Goal: Navigation & Orientation: Find specific page/section

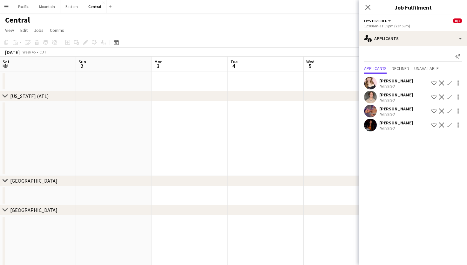
scroll to position [0, 274]
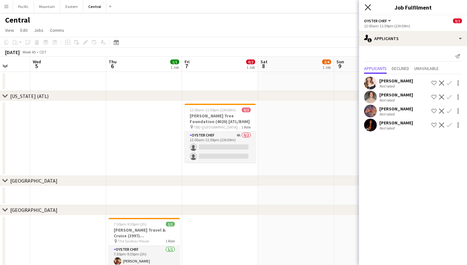
click at [368, 9] on icon "Close pop-in" at bounding box center [368, 7] width 6 height 6
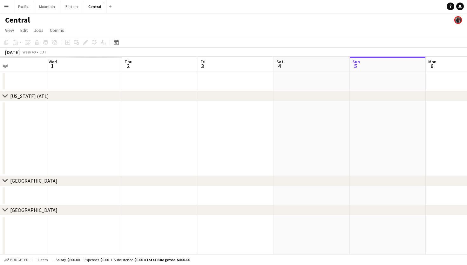
scroll to position [0, 158]
click at [71, 4] on button "Eastern Close" at bounding box center [71, 6] width 23 height 12
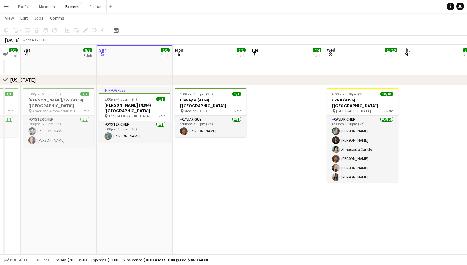
scroll to position [276, 0]
click at [156, 113] on span "1 Role" at bounding box center [160, 115] width 9 height 5
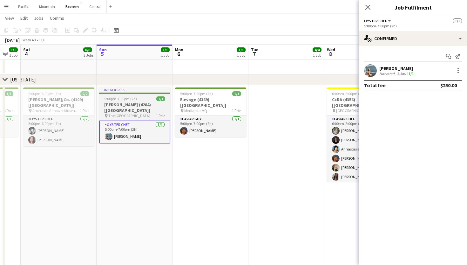
click at [121, 93] on div at bounding box center [134, 93] width 71 height 1
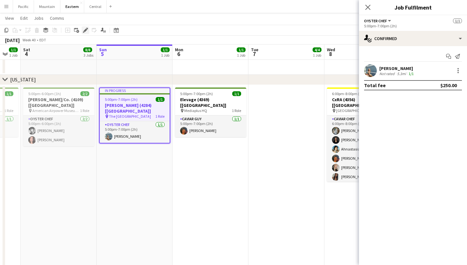
click at [86, 31] on icon "Edit" at bounding box center [85, 30] width 5 height 5
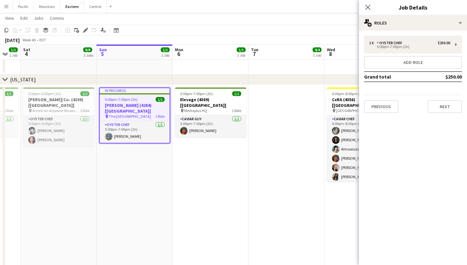
click at [120, 101] on span "5:00pm-7:00pm (2h)" at bounding box center [121, 99] width 33 height 5
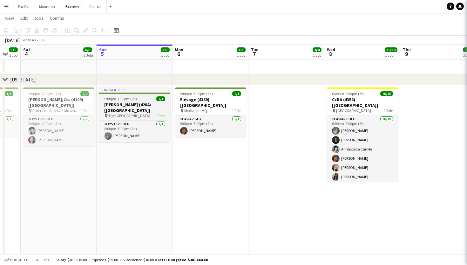
click at [120, 101] on span "5:00pm-7:00pm (2h)" at bounding box center [120, 98] width 33 height 5
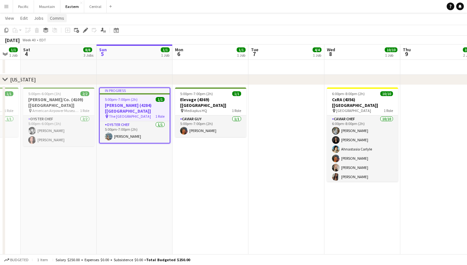
click at [59, 16] on span "Comms" at bounding box center [57, 18] width 14 height 6
click at [94, 31] on link "Notify confirmed crew" at bounding box center [73, 31] width 53 height 13
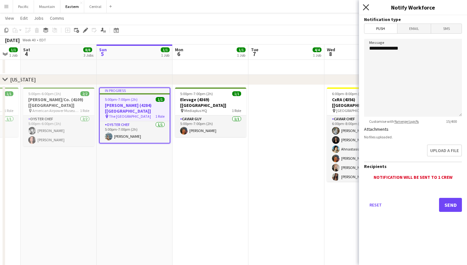
click at [366, 7] on icon at bounding box center [366, 7] width 6 height 6
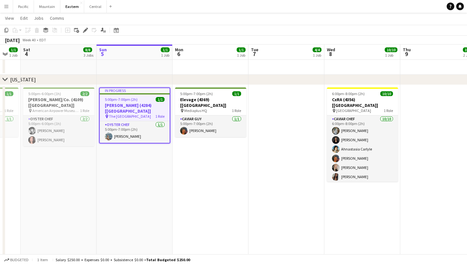
click at [8, 8] on app-icon "Menu" at bounding box center [6, 6] width 5 height 5
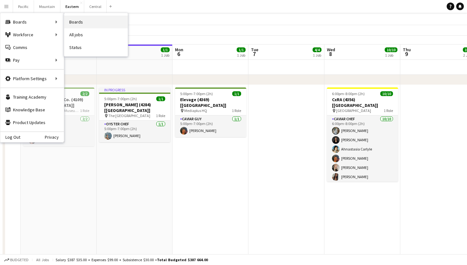
click at [85, 26] on link "Boards" at bounding box center [96, 22] width 64 height 13
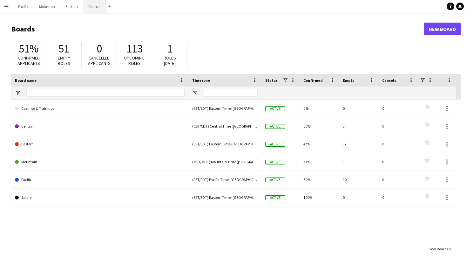
click at [94, 8] on button "Central Close" at bounding box center [94, 6] width 23 height 12
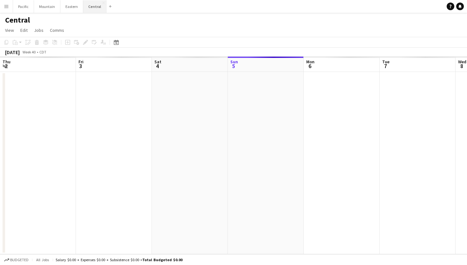
scroll to position [0, 152]
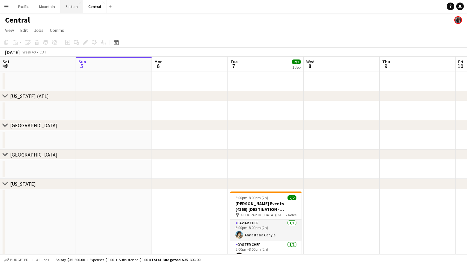
click at [67, 7] on button "Eastern Close" at bounding box center [71, 6] width 23 height 12
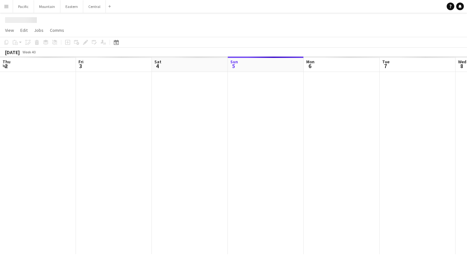
scroll to position [0, 152]
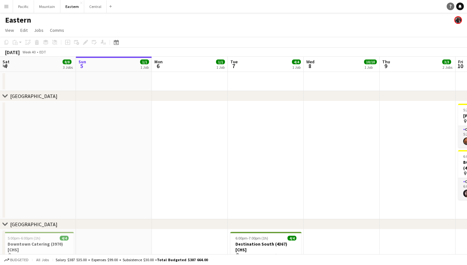
click at [451, 5] on icon at bounding box center [451, 6] width 2 height 3
click at [8, 10] on button "Menu" at bounding box center [6, 6] width 13 height 13
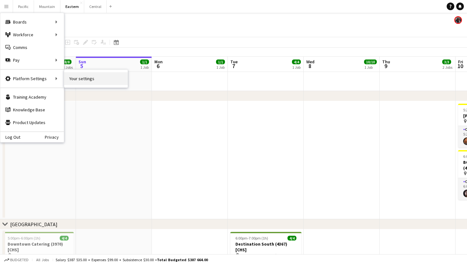
click at [75, 78] on link "Your settings" at bounding box center [96, 78] width 64 height 13
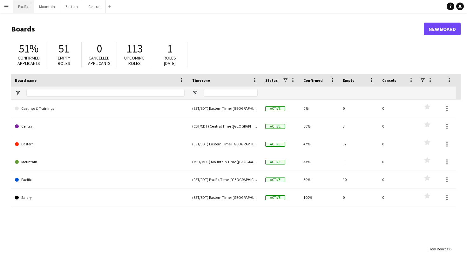
click at [14, 9] on button "Pacific Close" at bounding box center [23, 6] width 21 height 12
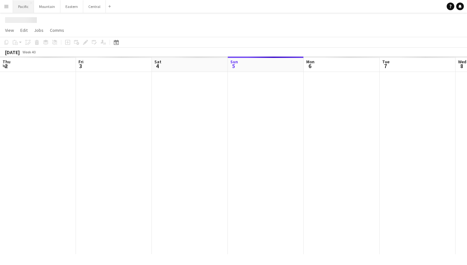
scroll to position [0, 152]
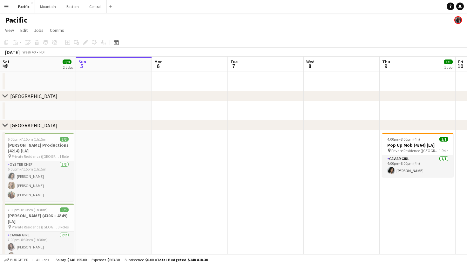
click at [8, 8] on app-icon "Menu" at bounding box center [6, 6] width 5 height 5
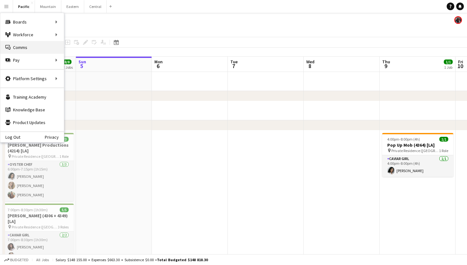
click at [50, 47] on link "Comms Comms" at bounding box center [32, 47] width 64 height 13
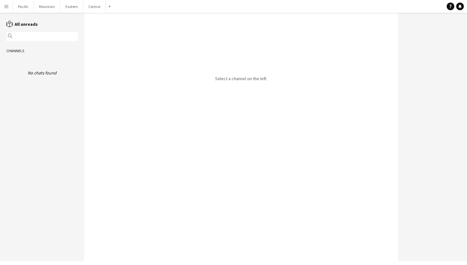
click at [7, 10] on button "Menu" at bounding box center [6, 6] width 13 height 13
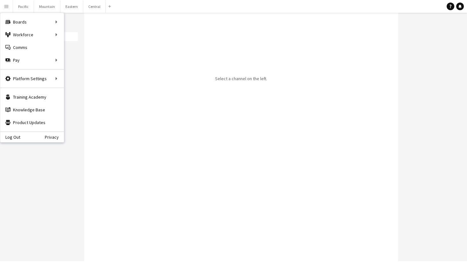
click at [80, 120] on app-channels-list "reading All unreads magnifier Channels No chats found" at bounding box center [42, 137] width 84 height 248
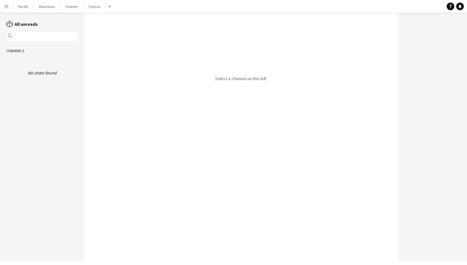
click at [18, 53] on div "Channels" at bounding box center [42, 51] width 84 height 10
click at [37, 72] on div "No chats found" at bounding box center [42, 73] width 72 height 6
click at [6, 23] on div "reading All unreads" at bounding box center [42, 24] width 84 height 7
click at [11, 23] on icon "reading" at bounding box center [9, 24] width 7 height 7
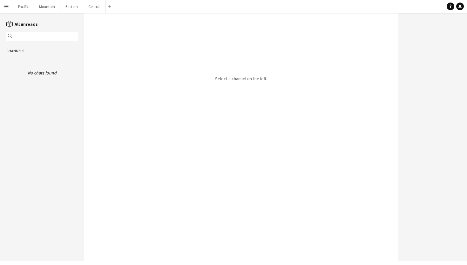
click at [4, 13] on app-channels-list "reading All unreads magnifier Channels No chats found" at bounding box center [42, 137] width 84 height 248
click at [7, 5] on app-icon "Menu" at bounding box center [6, 6] width 5 height 5
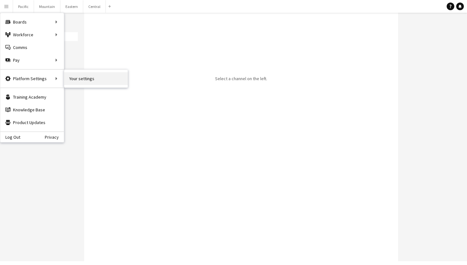
click at [70, 80] on link "Your settings" at bounding box center [96, 78] width 64 height 13
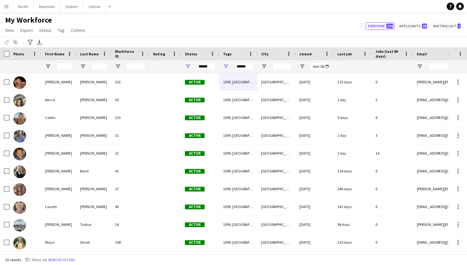
click at [7, 16] on span "My Workforce" at bounding box center [28, 20] width 47 height 10
click at [9, 13] on main "My Workforce View Views Default view New view Update view Delete view Edit name…" at bounding box center [233, 135] width 467 height 244
click at [9, 11] on button "Menu" at bounding box center [6, 6] width 13 height 13
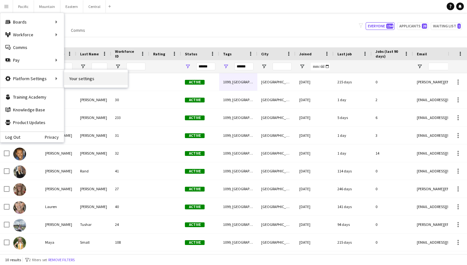
click at [81, 77] on link "Your settings" at bounding box center [96, 78] width 64 height 13
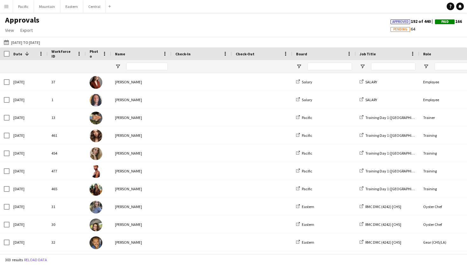
click at [4, 9] on app-icon "Menu" at bounding box center [6, 6] width 5 height 5
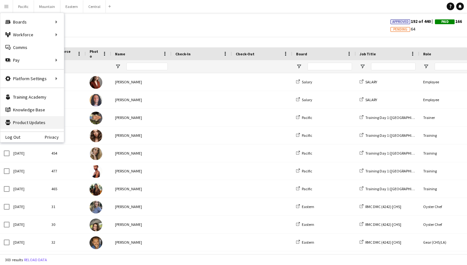
click at [28, 119] on link "Product Updates Product Updates" at bounding box center [32, 122] width 64 height 13
click at [450, 4] on icon "Help" at bounding box center [451, 6] width 4 height 4
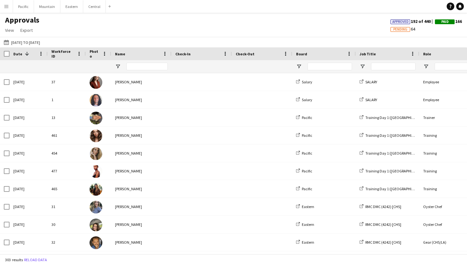
click at [5, 7] on app-icon "Menu" at bounding box center [6, 6] width 5 height 5
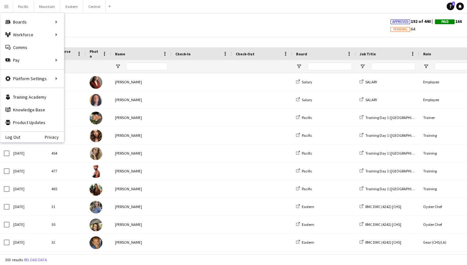
click at [7, 8] on app-icon "Menu" at bounding box center [6, 6] width 5 height 5
click at [129, 28] on div "Approvals View Customise view Customise filters Reset Filters Reset View Reset …" at bounding box center [233, 26] width 467 height 22
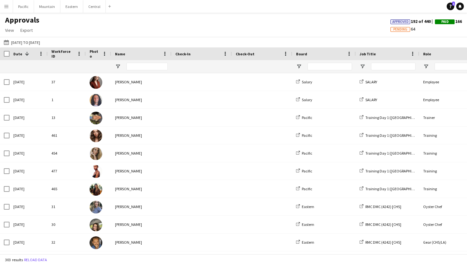
click at [8, 12] on button "Menu" at bounding box center [6, 6] width 13 height 13
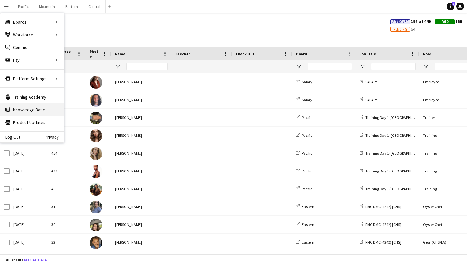
click at [27, 109] on link "Knowledge Base Knowledge Base" at bounding box center [32, 109] width 64 height 13
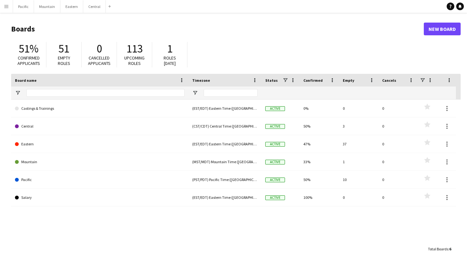
click at [8, 10] on button "Menu" at bounding box center [6, 6] width 13 height 13
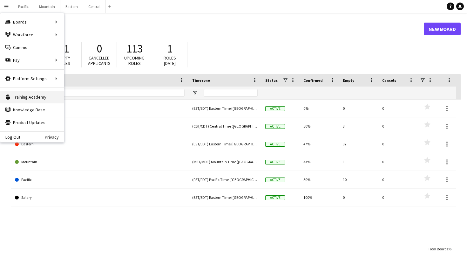
click at [43, 93] on link "Training Academy Training Academy" at bounding box center [32, 97] width 64 height 13
